Goal: Task Accomplishment & Management: Manage account settings

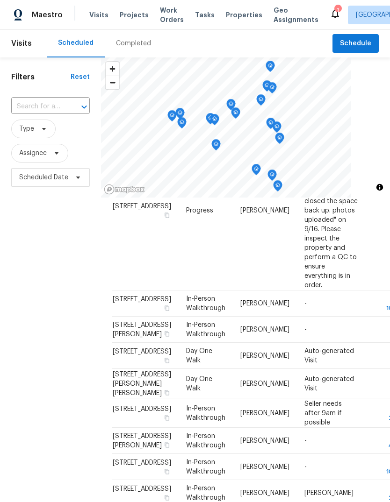
scroll to position [285, 0]
click at [36, 132] on span "Type" at bounding box center [33, 129] width 44 height 19
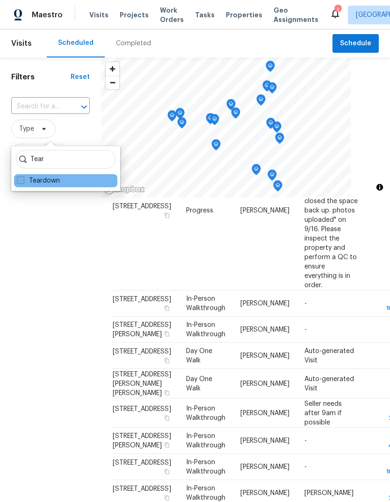
type input "Tear"
click at [20, 182] on span at bounding box center [20, 180] width 7 height 7
click at [20, 182] on input "Teardown" at bounding box center [20, 179] width 6 height 6
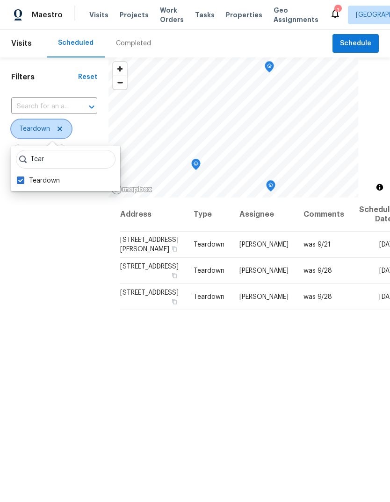
click at [62, 128] on icon at bounding box center [59, 128] width 7 height 7
checkbox input "false"
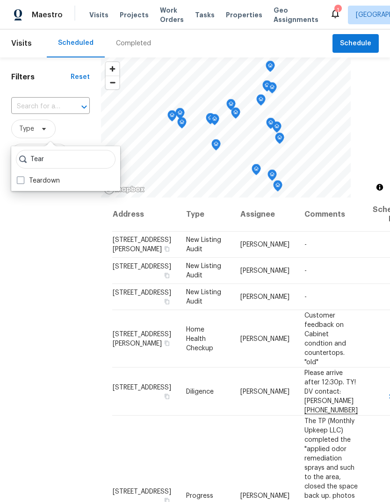
click at [47, 278] on div "Filters Reset ​ Type Assignee Scheduled Date" at bounding box center [50, 328] width 101 height 542
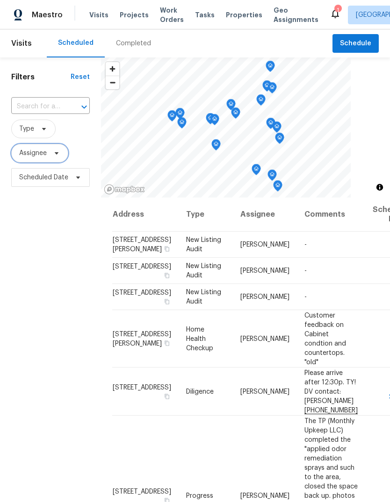
click at [57, 151] on icon at bounding box center [56, 153] width 7 height 7
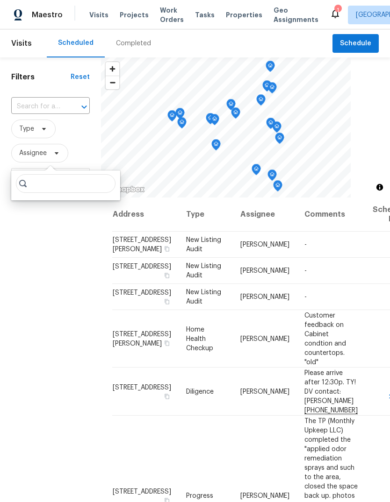
click at [50, 283] on div "Filters Reset ​ Type Assignee Scheduled Date" at bounding box center [50, 328] width 101 height 542
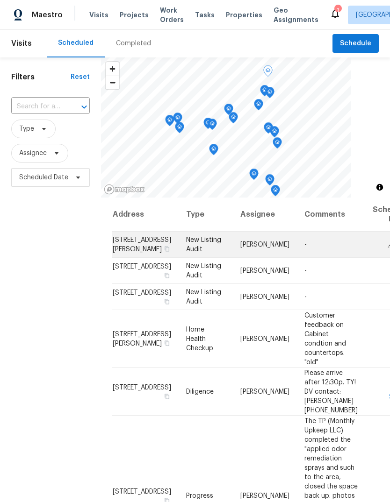
click at [133, 253] on span "[STREET_ADDRESS][PERSON_NAME]" at bounding box center [142, 245] width 58 height 16
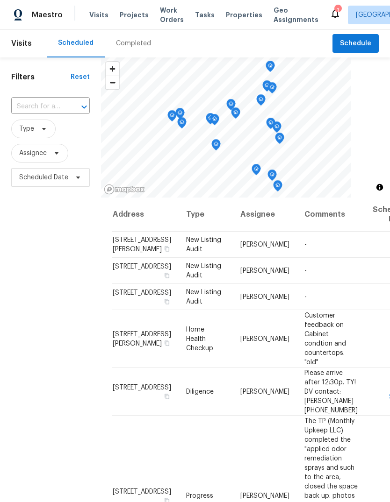
click at [181, 110] on icon "Map marker" at bounding box center [180, 113] width 8 height 11
click at [178, 111] on icon "Map marker" at bounding box center [180, 113] width 8 height 11
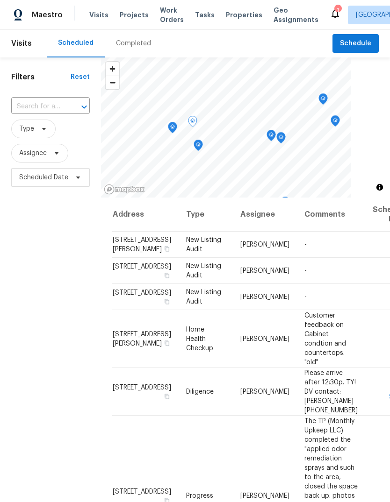
click at [193, 118] on icon "Map marker" at bounding box center [192, 121] width 8 height 11
click at [189, 118] on icon "Map marker" at bounding box center [192, 121] width 8 height 11
click at [200, 130] on icon "Map marker" at bounding box center [195, 127] width 9 height 12
click at [200, 128] on icon "Map marker" at bounding box center [197, 127] width 8 height 11
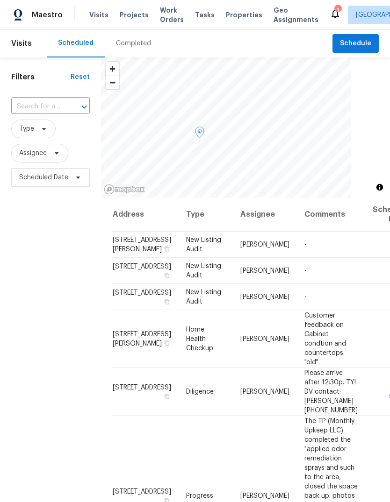
click at [198, 128] on icon "Map marker" at bounding box center [199, 132] width 8 height 11
click at [173, 122] on icon "Map marker" at bounding box center [172, 121] width 1 height 1
click at [135, 14] on span "Projects" at bounding box center [134, 14] width 29 height 9
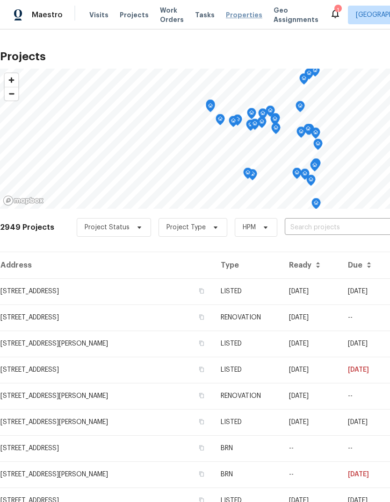
click at [228, 17] on span "Properties" at bounding box center [244, 14] width 36 height 9
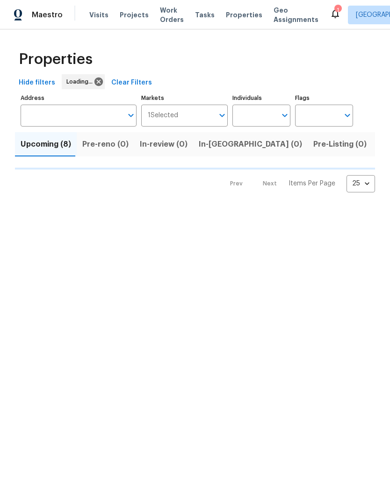
click at [226, 35] on div "Properties Hide filters Loading... Clear Filters Address Address Markets 1 Sele…" at bounding box center [195, 118] width 390 height 178
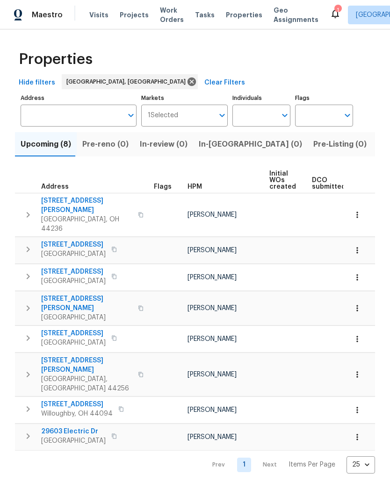
click at [378, 144] on span "Listed (22)" at bounding box center [398, 144] width 40 height 13
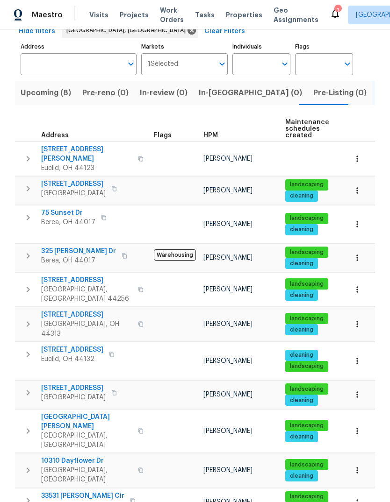
scroll to position [54, 0]
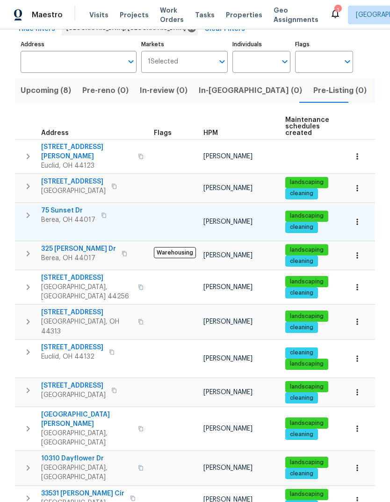
click at [69, 206] on span "75 Sunset Dr" at bounding box center [68, 210] width 54 height 9
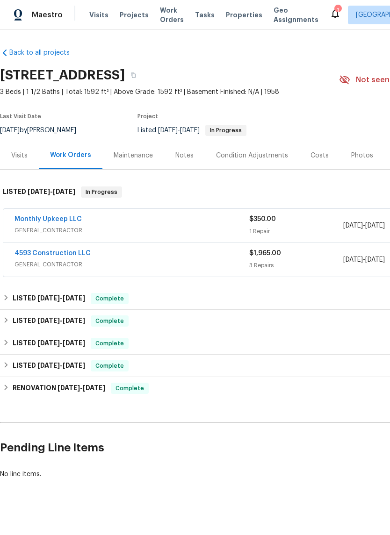
click at [178, 156] on div "Notes" at bounding box center [184, 155] width 18 height 9
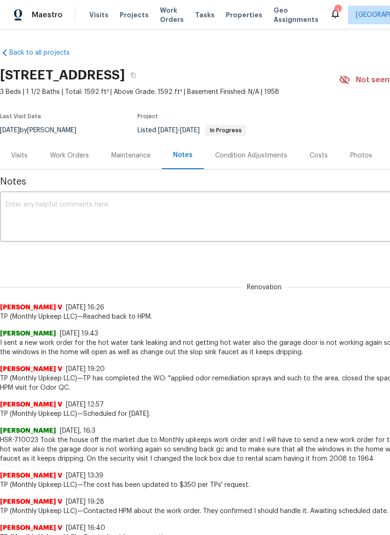
click at [309, 152] on div "Costs" at bounding box center [318, 155] width 18 height 9
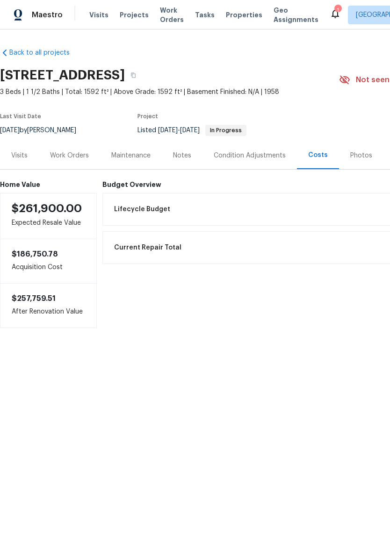
click at [350, 154] on div "Photos" at bounding box center [361, 155] width 22 height 9
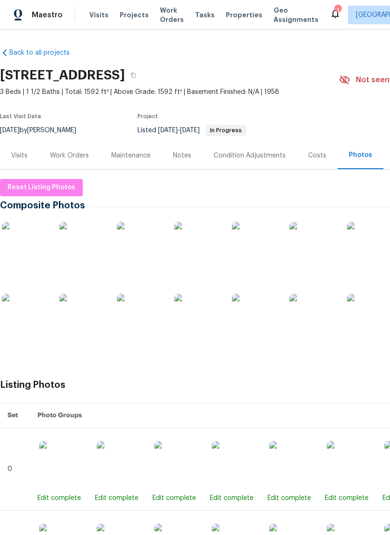
click at [27, 255] on img at bounding box center [25, 245] width 47 height 47
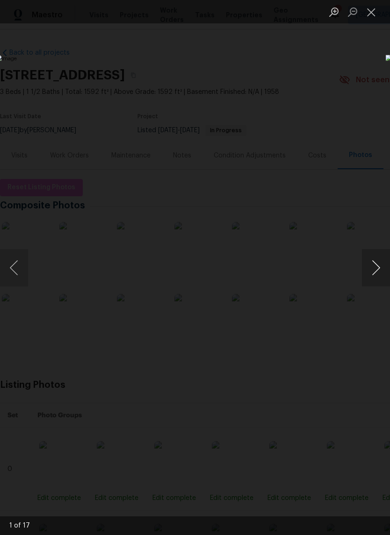
click at [371, 270] on button "Next image" at bounding box center [376, 267] width 28 height 37
click at [372, 277] on button "Next image" at bounding box center [376, 267] width 28 height 37
click at [371, 271] on button "Next image" at bounding box center [376, 267] width 28 height 37
click at [373, 269] on button "Next image" at bounding box center [376, 267] width 28 height 37
click at [375, 269] on button "Next image" at bounding box center [376, 267] width 28 height 37
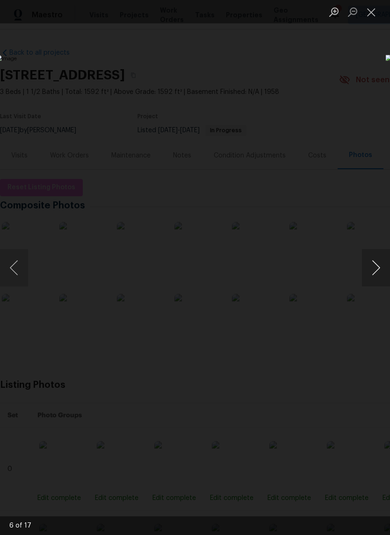
click at [377, 269] on button "Next image" at bounding box center [376, 267] width 28 height 37
click at [373, 271] on button "Next image" at bounding box center [376, 267] width 28 height 37
click at [374, 270] on button "Next image" at bounding box center [376, 267] width 28 height 37
click at [378, 267] on button "Next image" at bounding box center [376, 267] width 28 height 37
click at [378, 268] on button "Next image" at bounding box center [376, 267] width 28 height 37
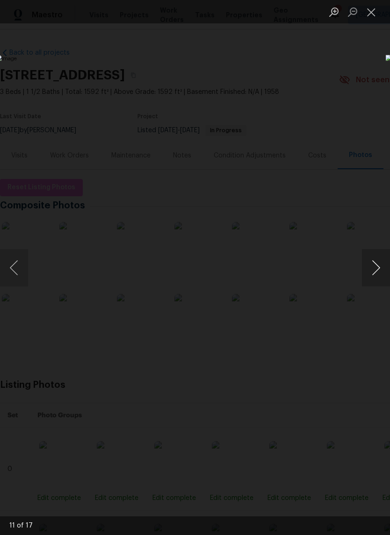
click at [377, 267] on button "Next image" at bounding box center [376, 267] width 28 height 37
click at [374, 268] on button "Next image" at bounding box center [376, 267] width 28 height 37
click at [371, 269] on button "Next image" at bounding box center [376, 267] width 28 height 37
click at [372, 268] on button "Next image" at bounding box center [376, 267] width 28 height 37
click at [371, 269] on button "Next image" at bounding box center [376, 267] width 28 height 37
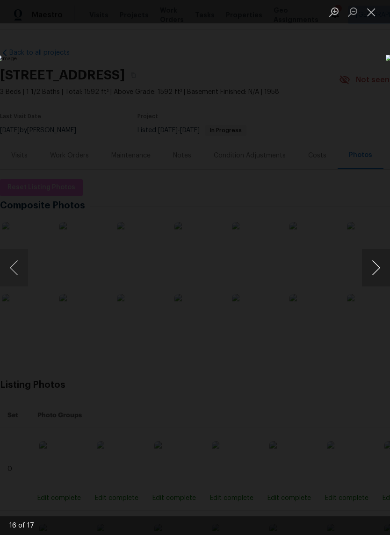
click at [372, 271] on button "Next image" at bounding box center [376, 267] width 28 height 37
click at [376, 270] on button "Next image" at bounding box center [376, 267] width 28 height 37
click at [374, 272] on button "Next image" at bounding box center [376, 267] width 28 height 37
click at [379, 276] on button "Next image" at bounding box center [376, 267] width 28 height 37
click at [377, 264] on button "Next image" at bounding box center [376, 267] width 28 height 37
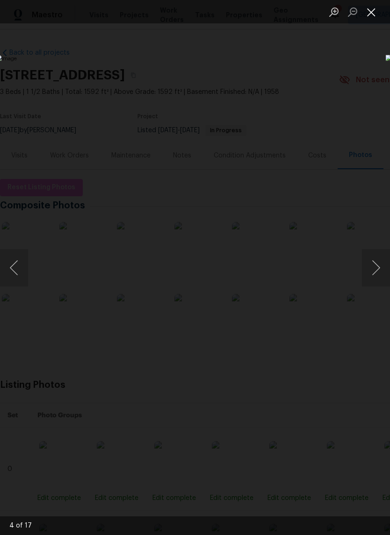
click at [377, 13] on button "Close lightbox" at bounding box center [371, 12] width 19 height 16
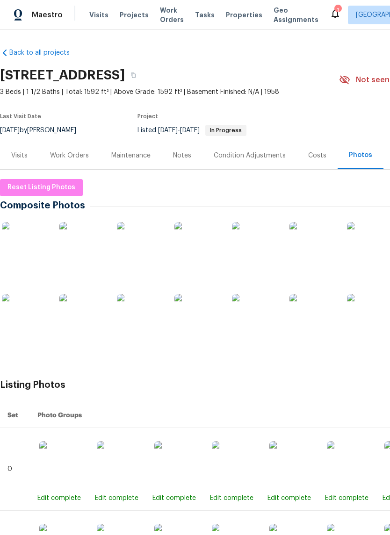
click at [20, 154] on div "Visits" at bounding box center [19, 155] width 16 height 9
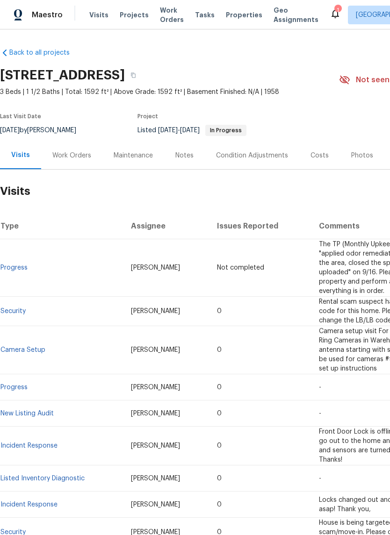
click at [75, 157] on div "Work Orders" at bounding box center [71, 155] width 39 height 9
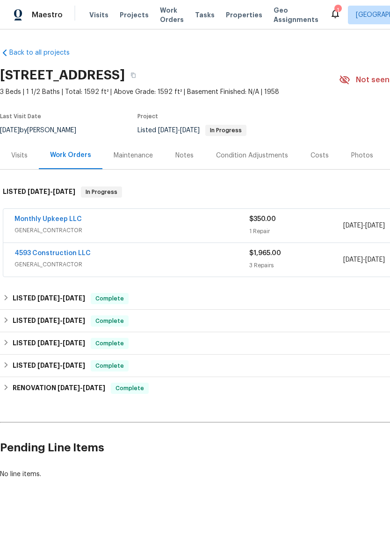
click at [130, 155] on div "Maintenance" at bounding box center [133, 155] width 39 height 9
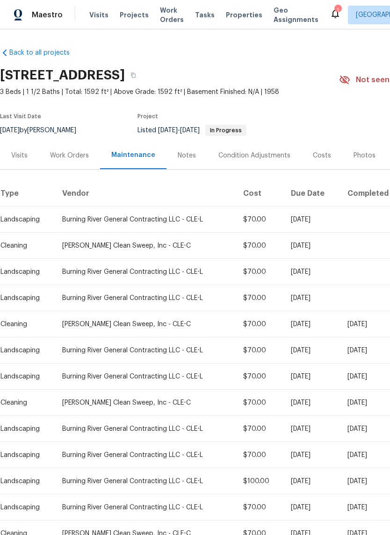
click at [187, 155] on div "Notes" at bounding box center [187, 155] width 18 height 9
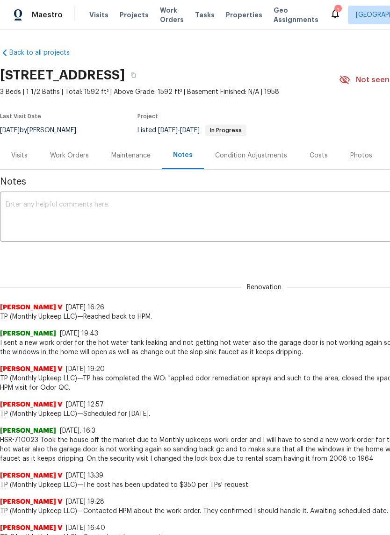
click at [19, 161] on div "Visits" at bounding box center [19, 156] width 39 height 28
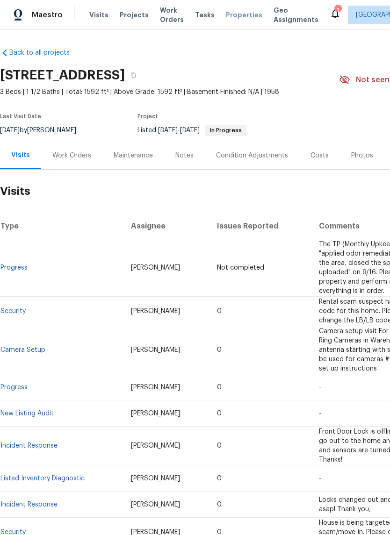
click at [226, 16] on span "Properties" at bounding box center [244, 14] width 36 height 9
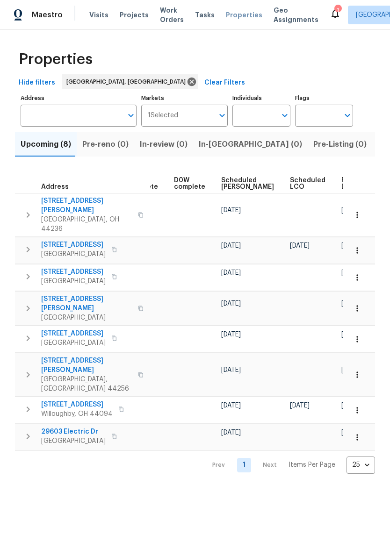
scroll to position [0, 234]
click at [222, 178] on span "Scheduled [PERSON_NAME]" at bounding box center [247, 183] width 53 height 13
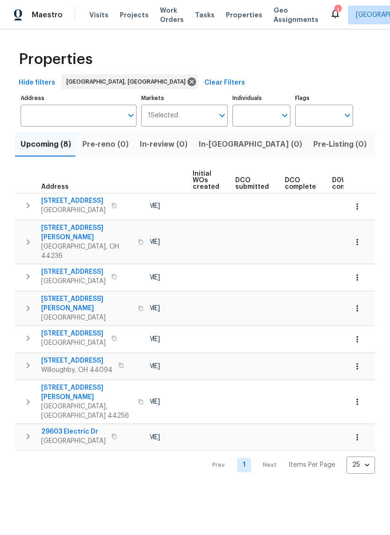
scroll to position [0, 118]
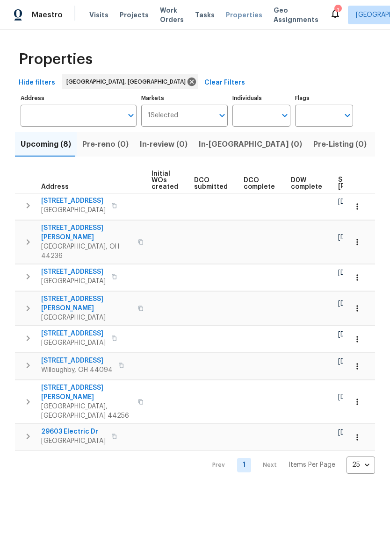
click at [231, 15] on span "Properties" at bounding box center [244, 14] width 36 height 9
click at [226, 13] on span "Properties" at bounding box center [244, 14] width 36 height 9
click at [98, 19] on span "Visits" at bounding box center [98, 14] width 19 height 9
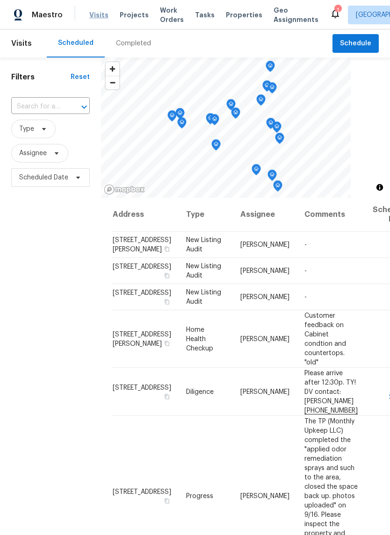
scroll to position [-1, 0]
click at [49, 345] on div "Filters Reset ​ Type Assignee Scheduled Date" at bounding box center [50, 341] width 101 height 568
click at [92, 16] on span "Visits" at bounding box center [98, 14] width 19 height 9
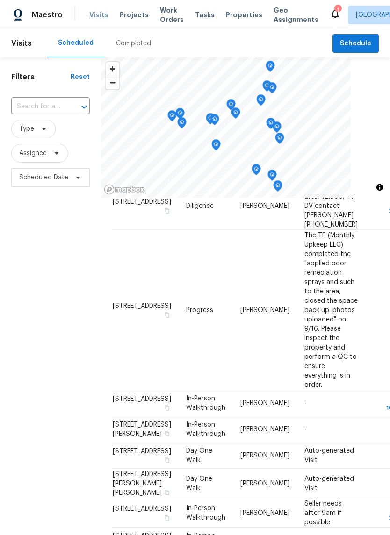
scroll to position [189, 0]
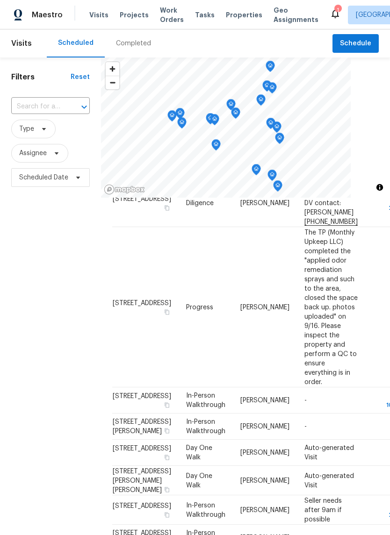
click at [365, 179] on td "[DATE]" at bounding box center [389, 149] width 48 height 57
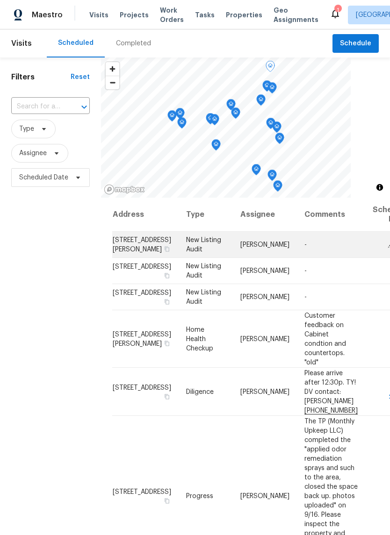
click at [387, 248] on icon at bounding box center [391, 244] width 8 height 8
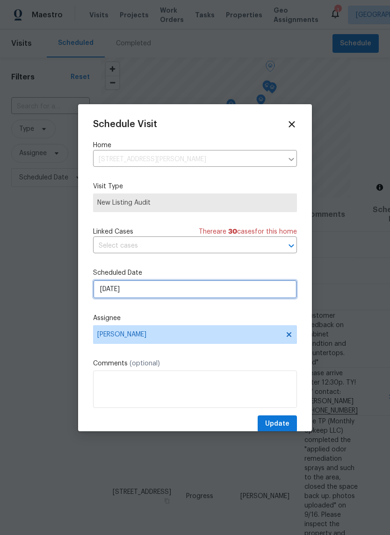
click at [142, 290] on input "[DATE]" at bounding box center [195, 289] width 204 height 19
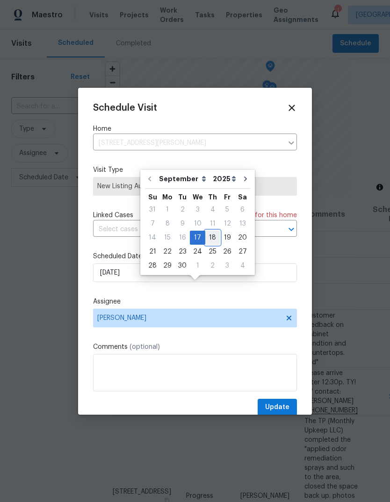
click at [205, 238] on div "18" at bounding box center [212, 237] width 14 height 13
type input "9/18/2025"
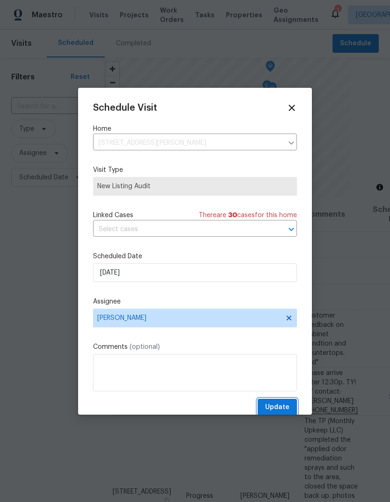
click at [278, 409] on span "Update" at bounding box center [277, 408] width 24 height 12
